Goal: Information Seeking & Learning: Compare options

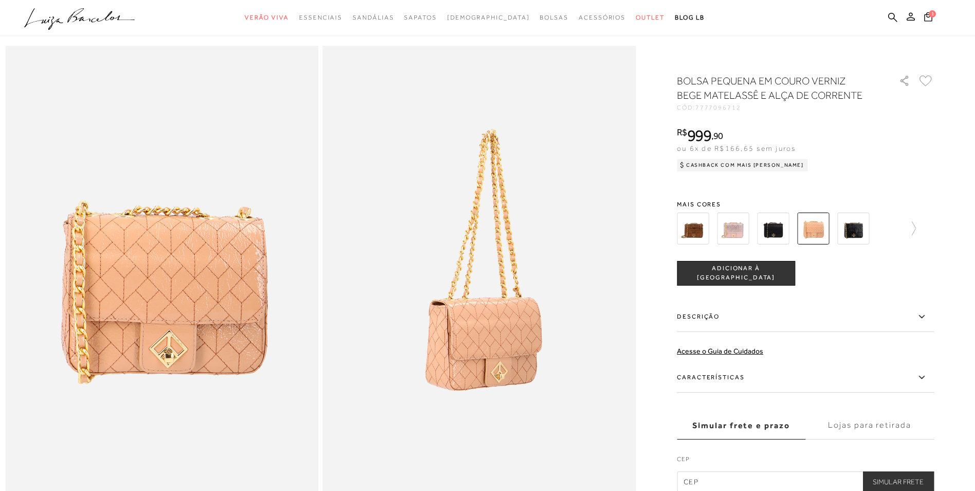
scroll to position [51, 0]
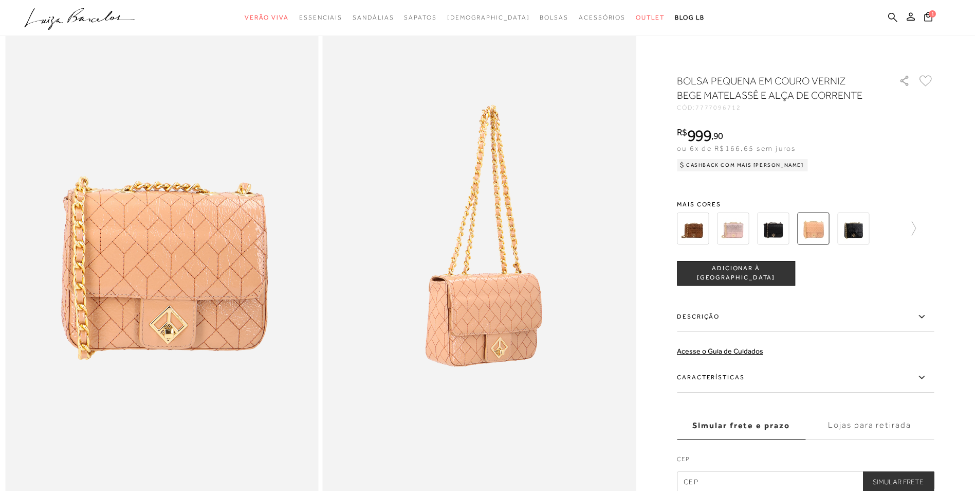
click at [857, 232] on img at bounding box center [854, 228] width 32 height 32
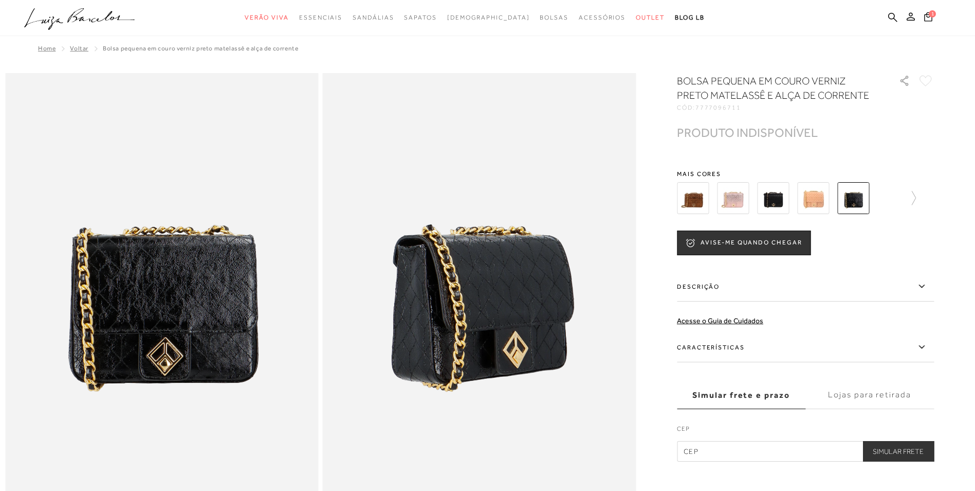
click at [701, 205] on img at bounding box center [693, 198] width 32 height 32
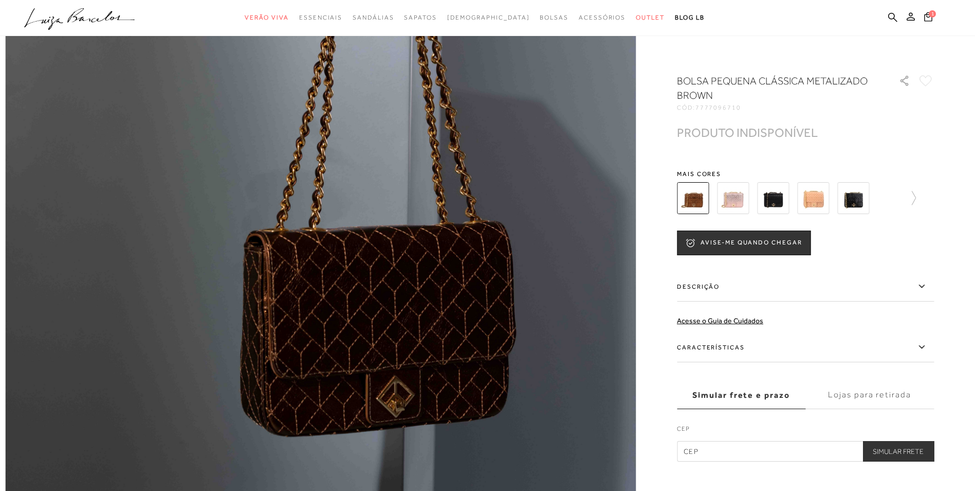
scroll to position [463, 0]
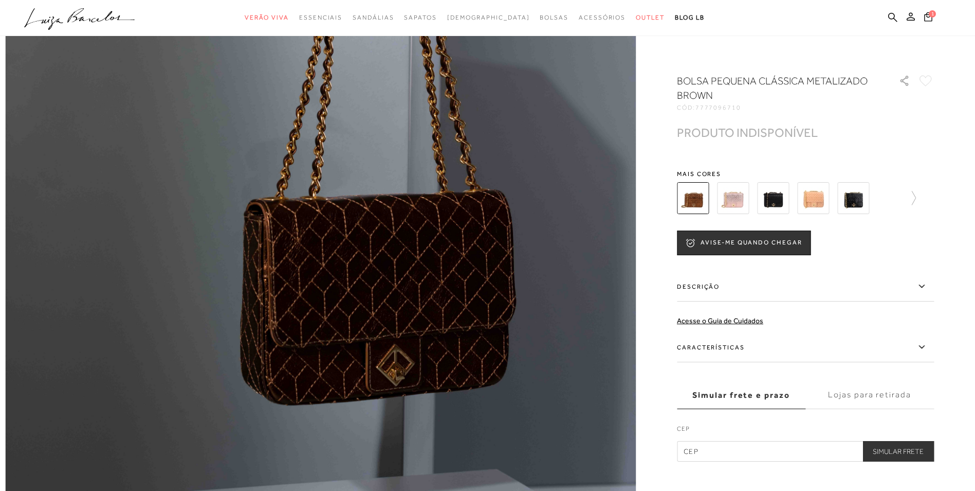
click at [778, 197] on img at bounding box center [773, 198] width 32 height 32
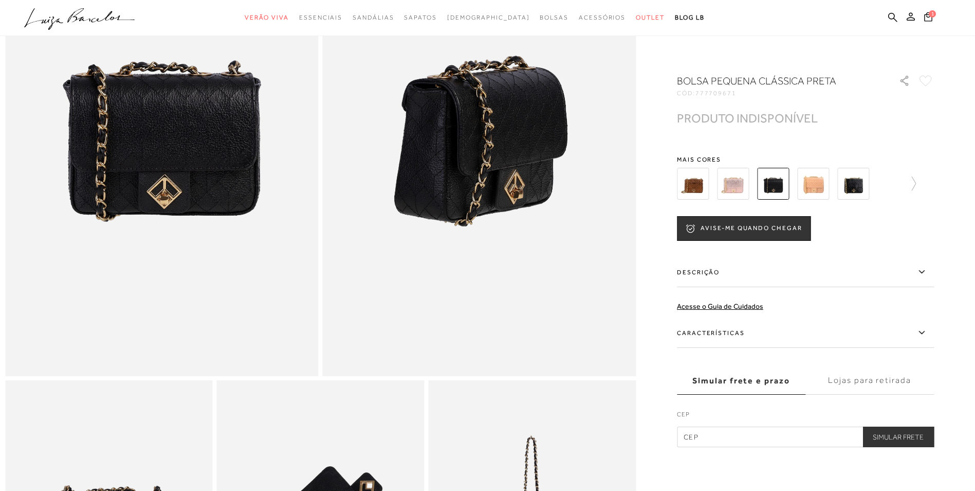
scroll to position [154, 0]
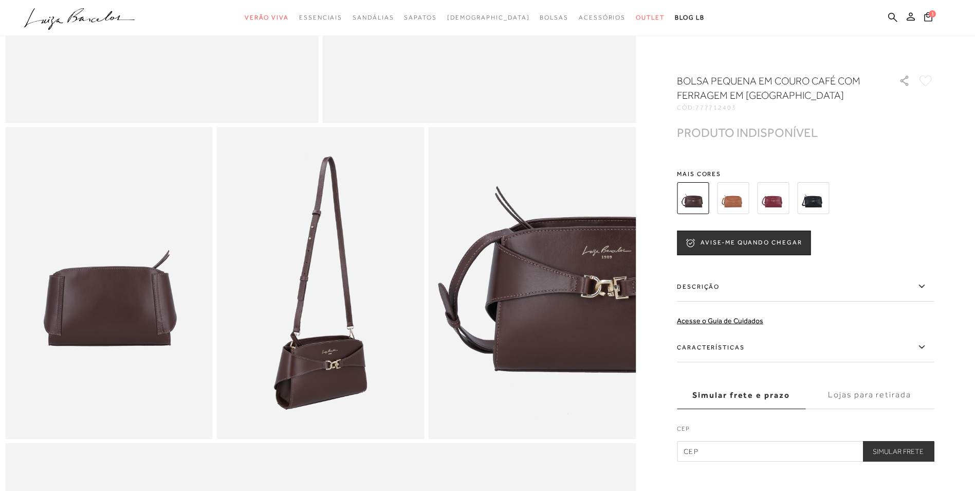
scroll to position [411, 0]
